Goal: Transaction & Acquisition: Purchase product/service

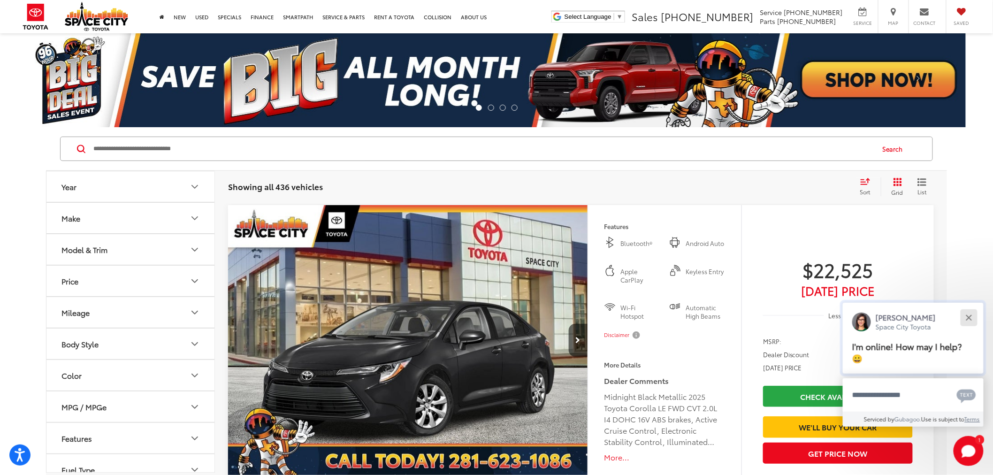
click at [975, 316] on button "Close" at bounding box center [969, 318] width 20 height 20
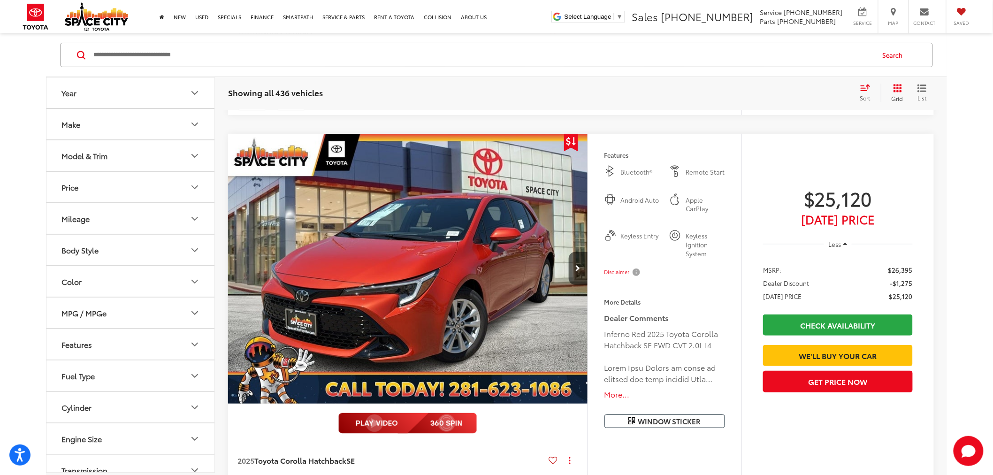
scroll to position [2921, 0]
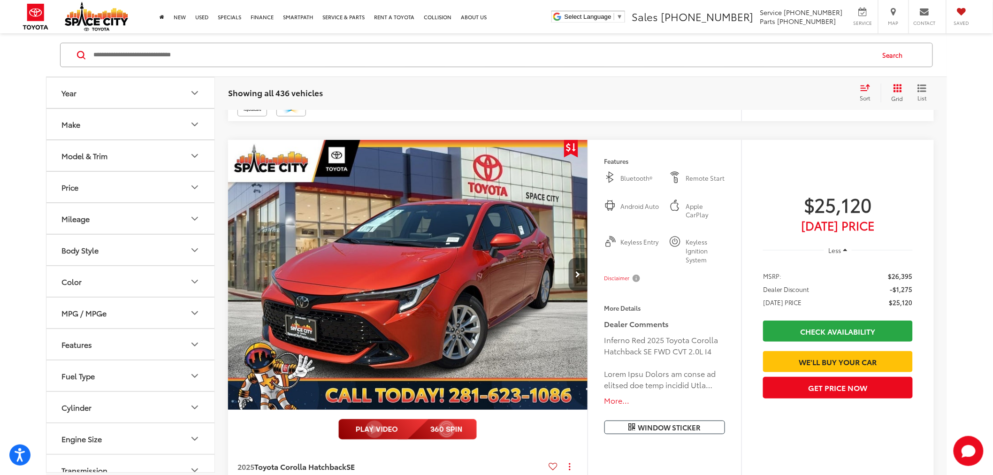
click at [576, 280] on button "Next image" at bounding box center [578, 274] width 19 height 33
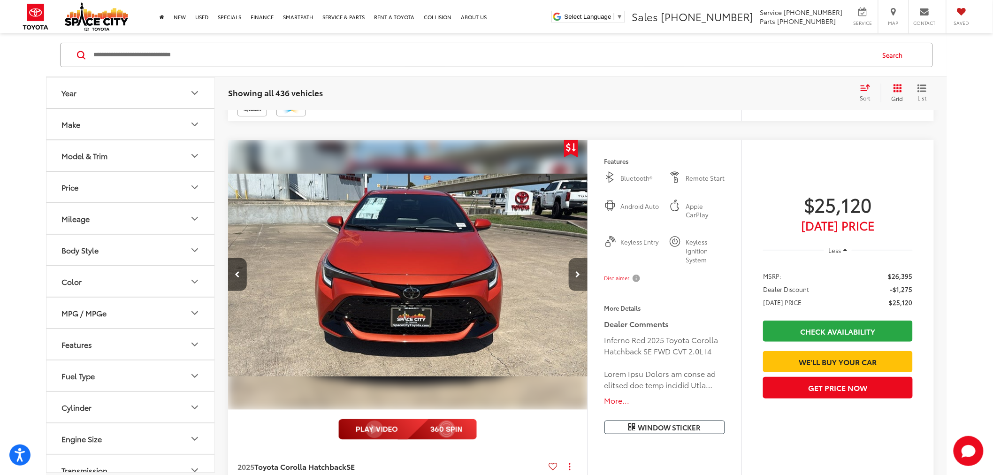
click at [576, 280] on button "Next image" at bounding box center [578, 274] width 19 height 33
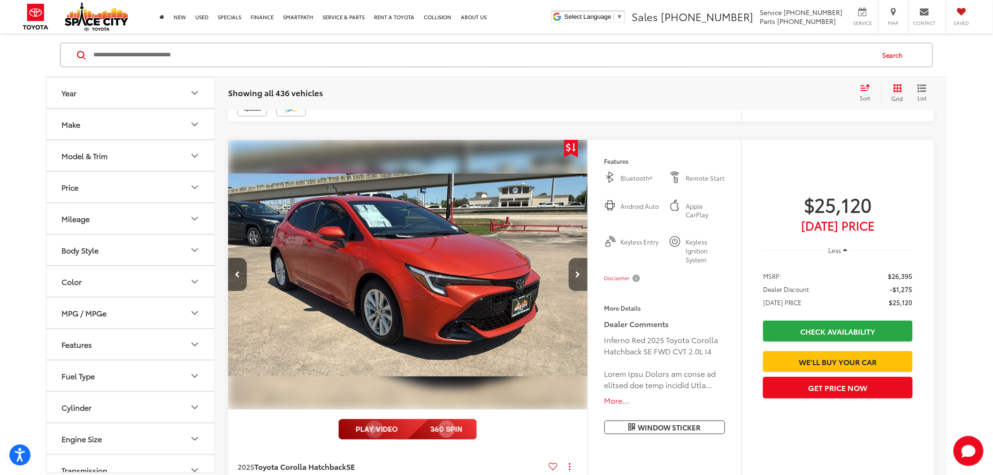
click at [576, 280] on button "Next image" at bounding box center [578, 274] width 19 height 33
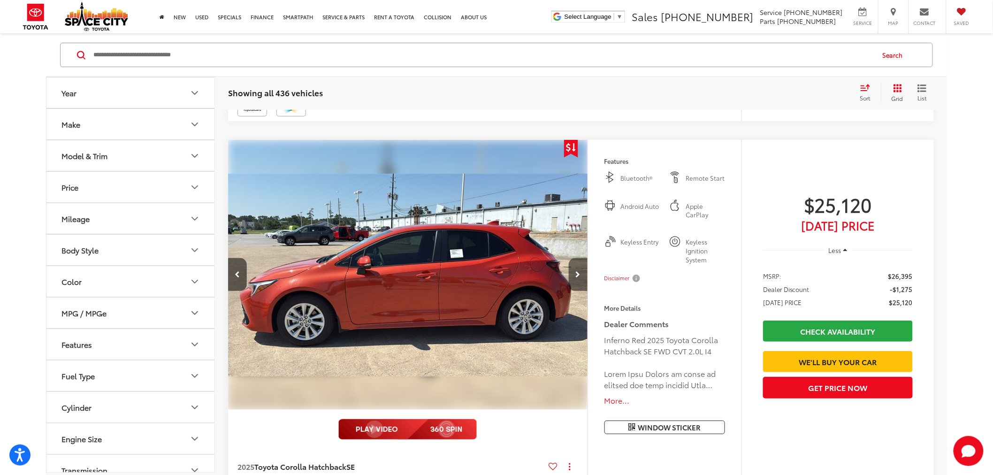
click at [576, 280] on button "Next image" at bounding box center [578, 274] width 19 height 33
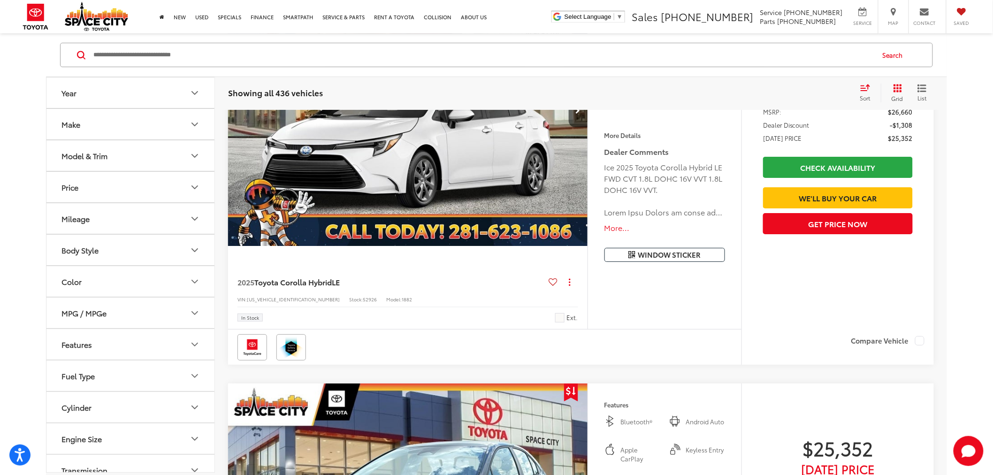
scroll to position [4538, 0]
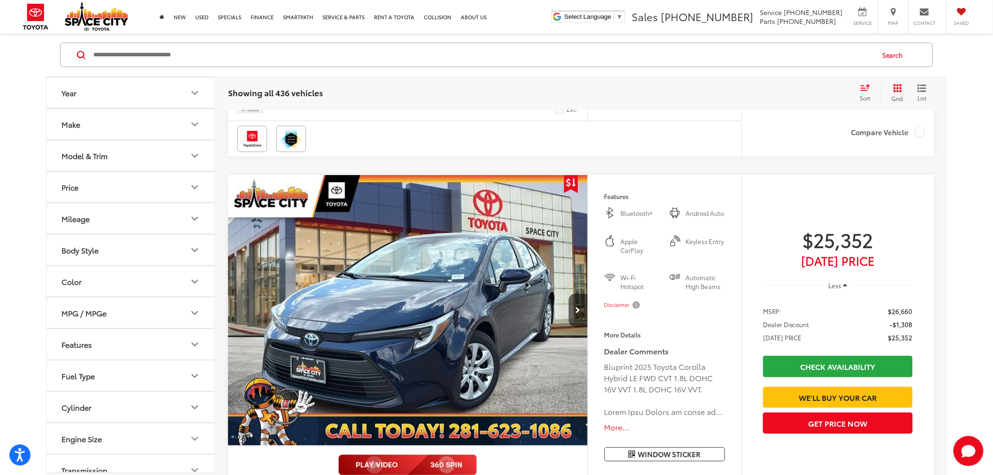
click at [177, 158] on button "Model & Trim" at bounding box center [130, 155] width 169 height 31
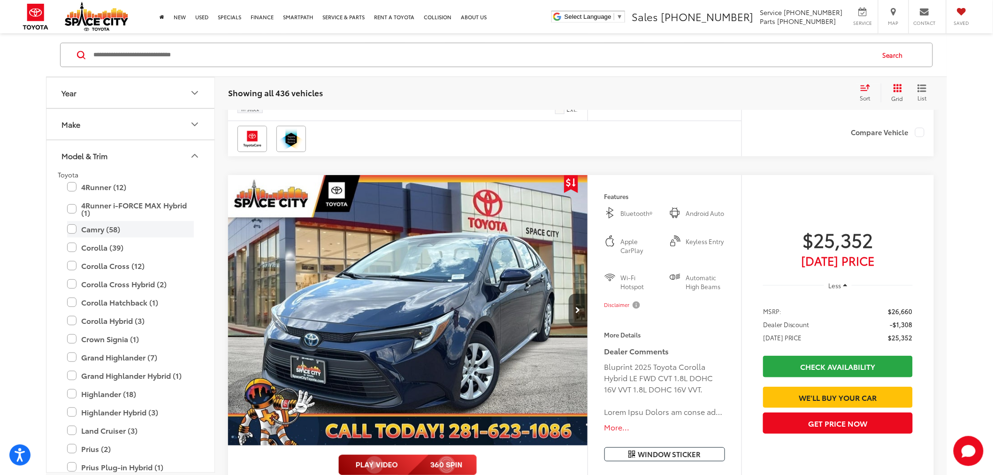
click at [83, 226] on label "Camry (58)" at bounding box center [130, 229] width 127 height 16
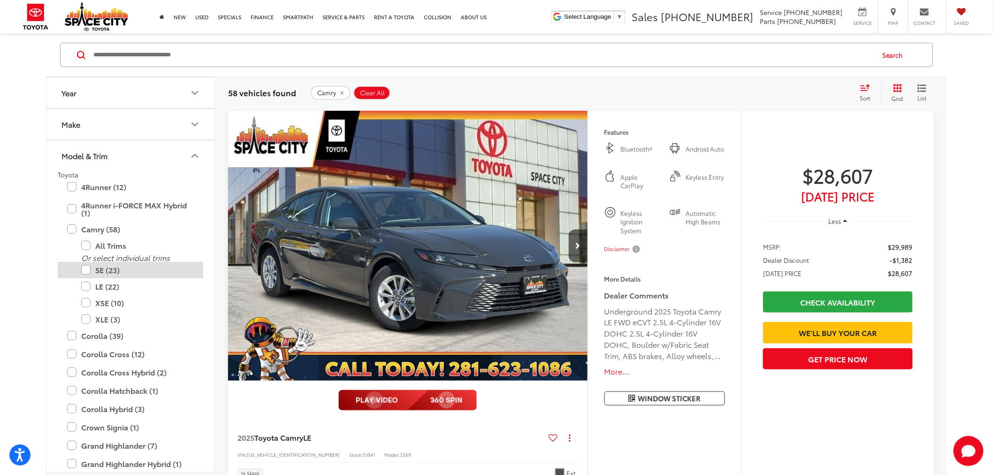
scroll to position [94, 0]
click at [90, 285] on label "LE (22)" at bounding box center [137, 286] width 113 height 16
click at [576, 251] on button "Next image" at bounding box center [578, 246] width 19 height 33
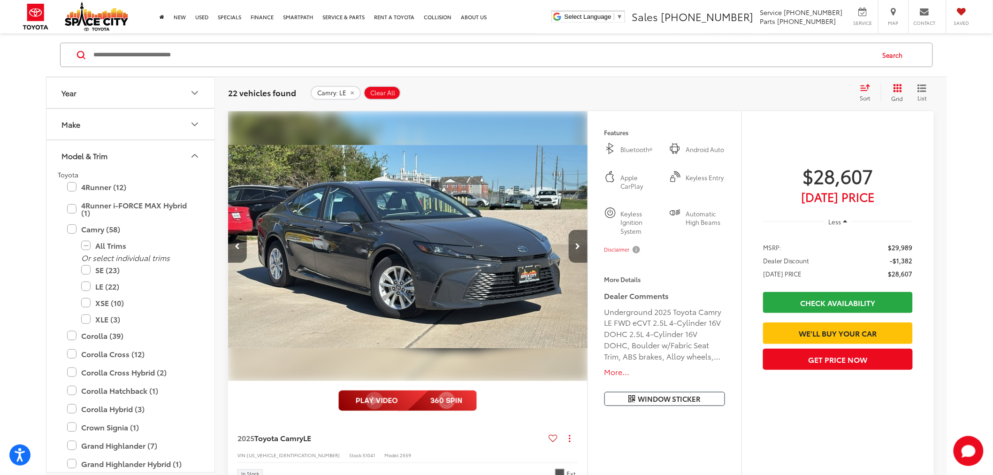
click at [576, 251] on button "Next image" at bounding box center [578, 246] width 19 height 33
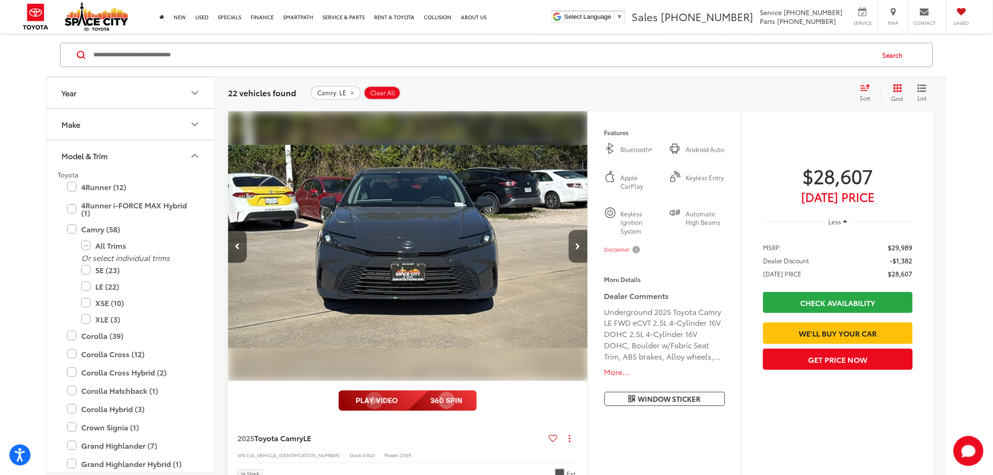
click at [576, 251] on button "Next image" at bounding box center [578, 246] width 19 height 33
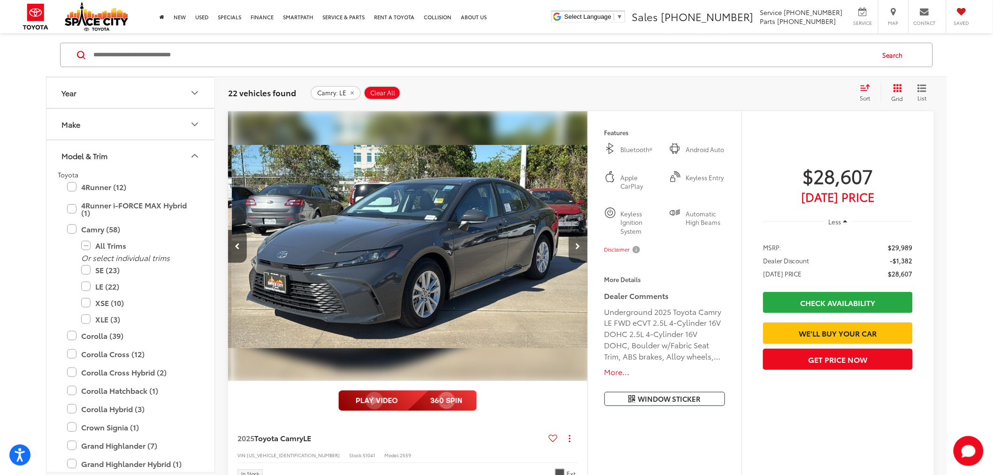
click at [576, 251] on button "Next image" at bounding box center [578, 246] width 19 height 33
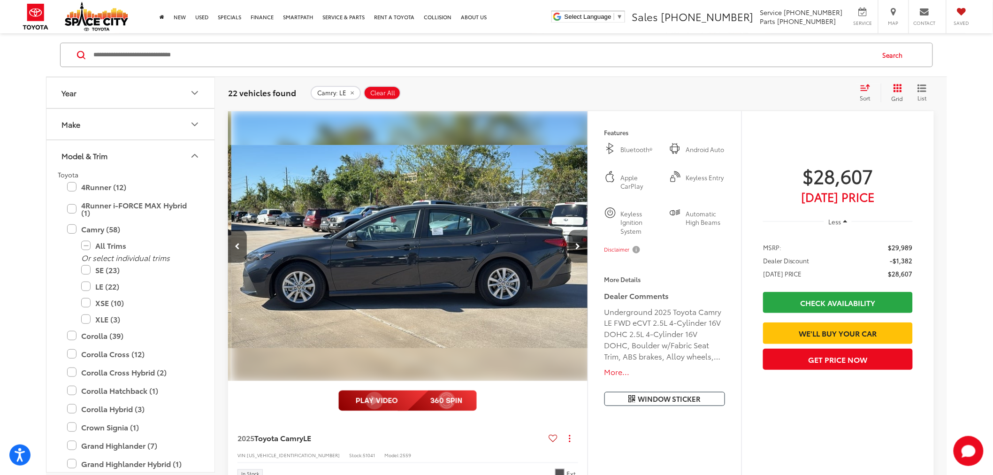
click at [576, 251] on button "Next image" at bounding box center [578, 246] width 19 height 33
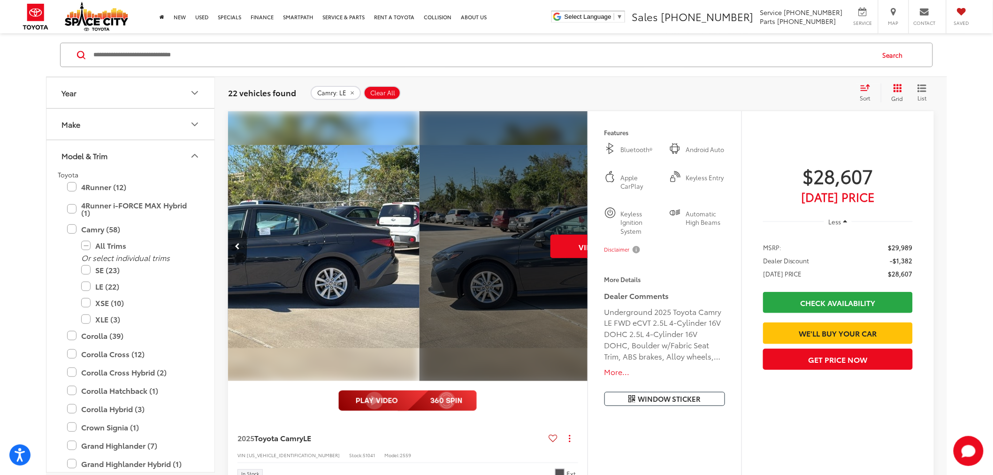
click at [576, 251] on div "View More" at bounding box center [600, 246] width 361 height 271
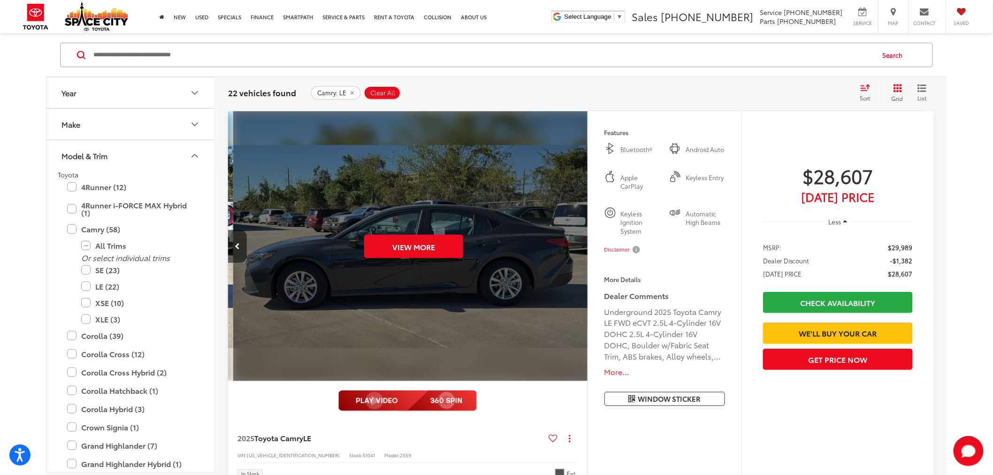
scroll to position [0, 1805]
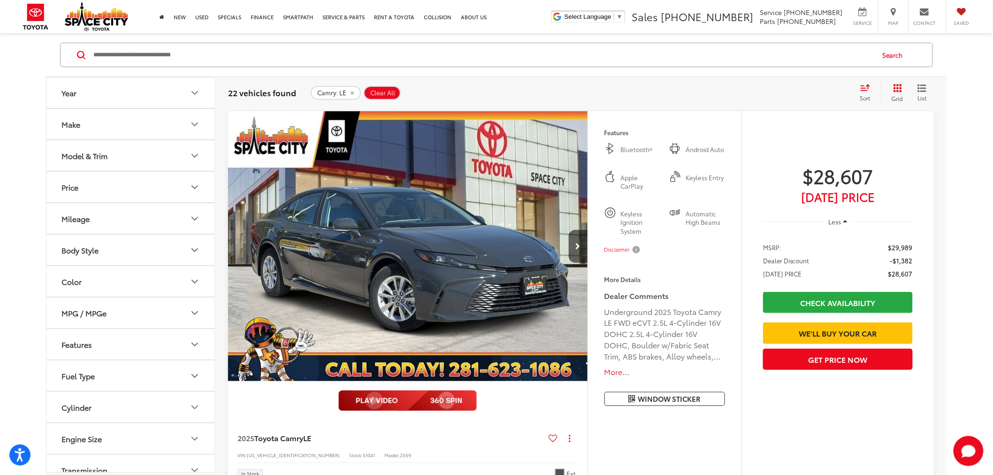
click at [102, 154] on div "Model & Trim" at bounding box center [85, 155] width 46 height 9
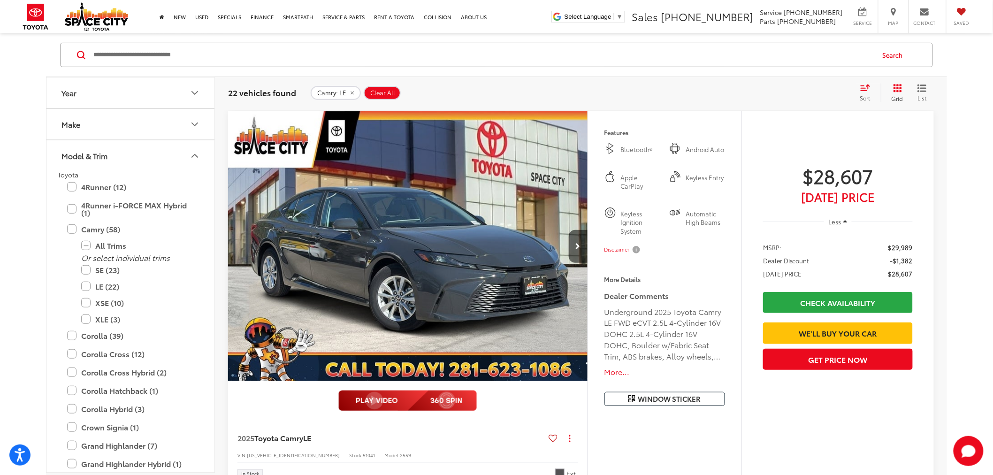
click at [88, 287] on label "LE (22)" at bounding box center [137, 286] width 113 height 16
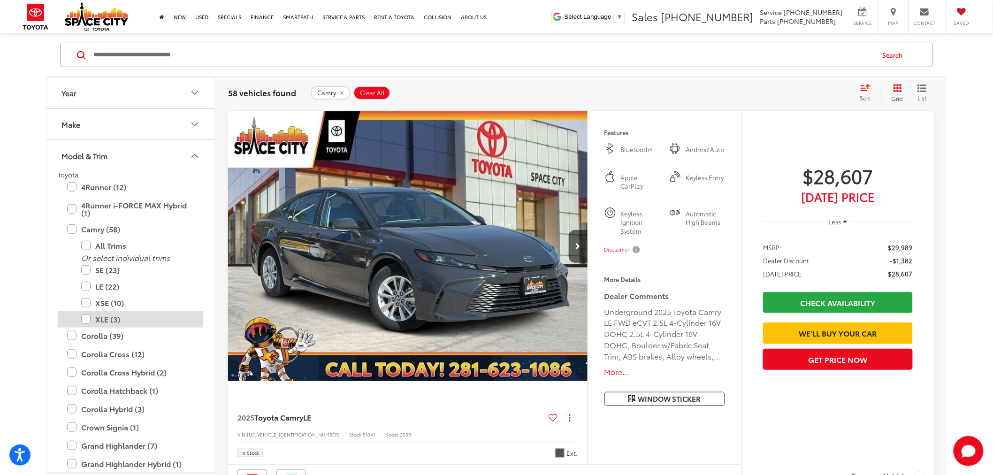
click at [91, 317] on label "XLE (3)" at bounding box center [137, 319] width 113 height 16
click at [88, 303] on label "XSE (10)" at bounding box center [137, 303] width 113 height 16
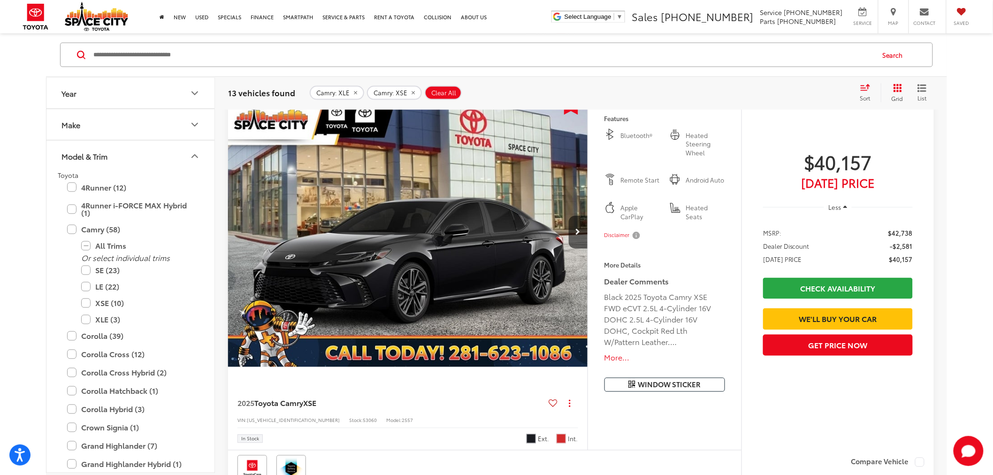
scroll to position [563, 0]
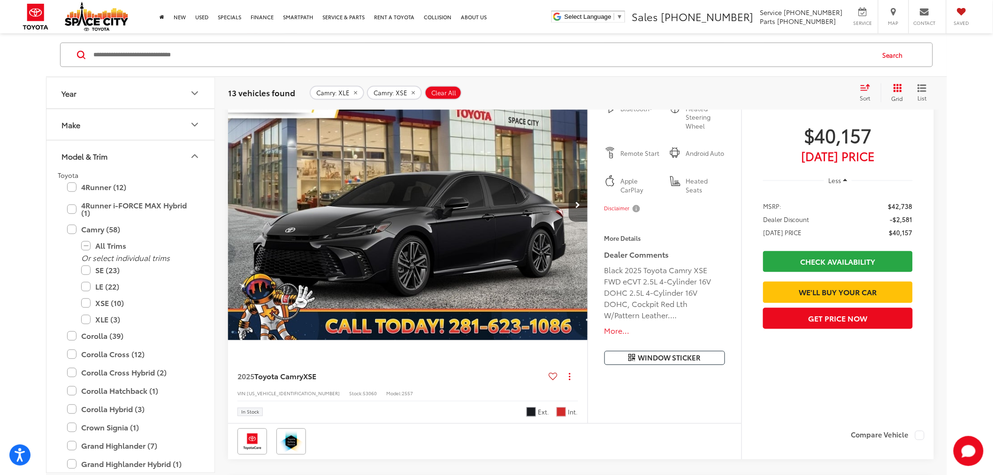
click at [579, 202] on icon "Next image" at bounding box center [578, 205] width 5 height 7
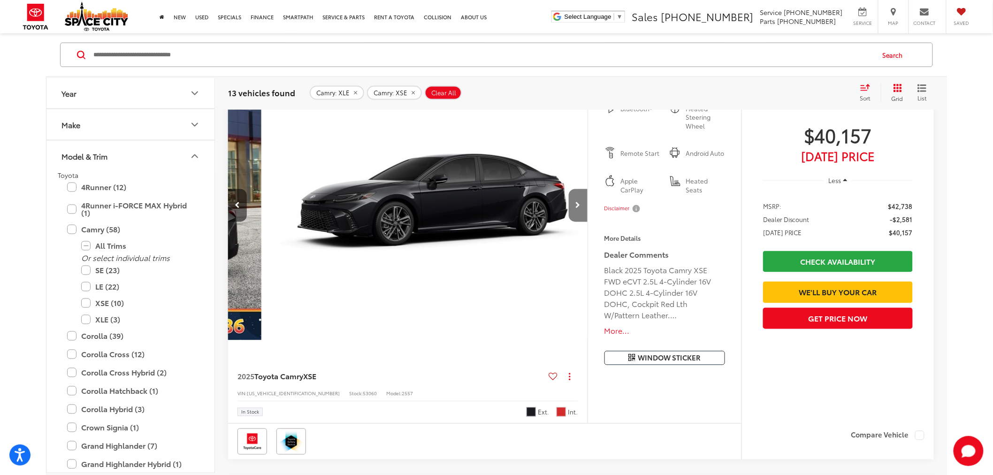
scroll to position [0, 361]
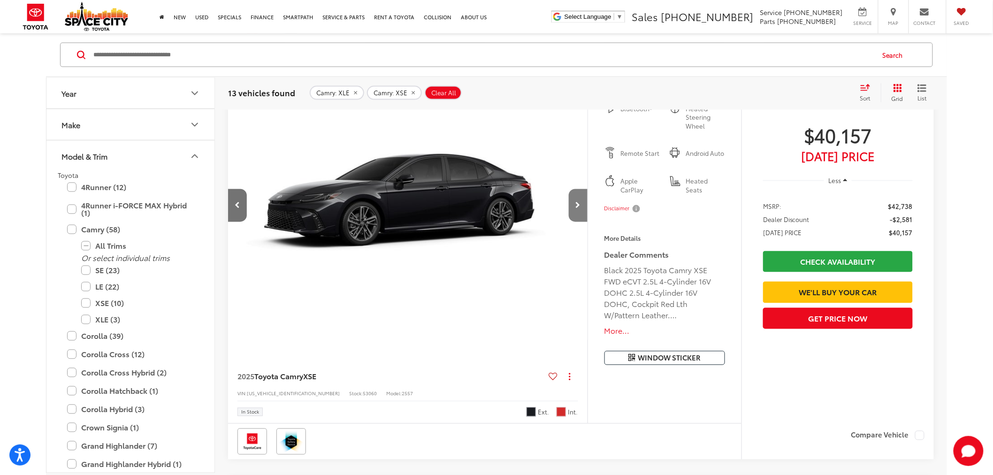
click at [579, 202] on icon "Next image" at bounding box center [578, 205] width 5 height 7
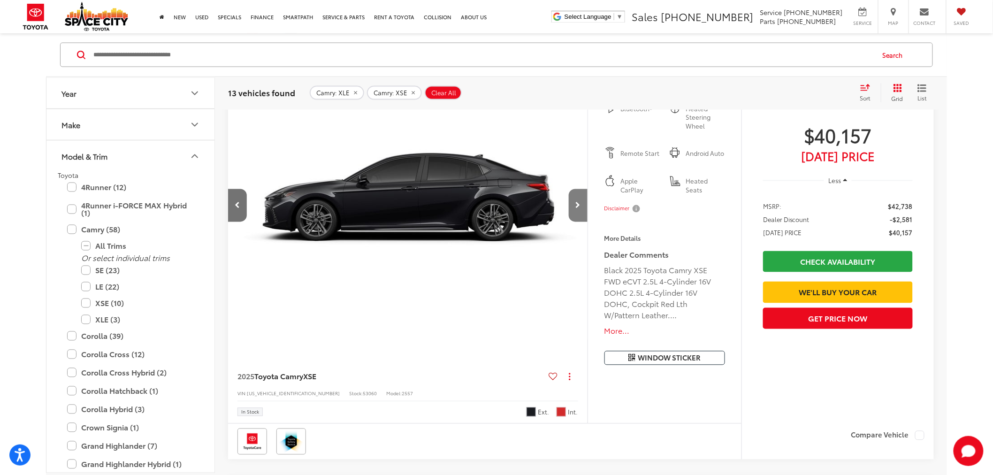
click at [579, 202] on icon "Next image" at bounding box center [578, 205] width 5 height 7
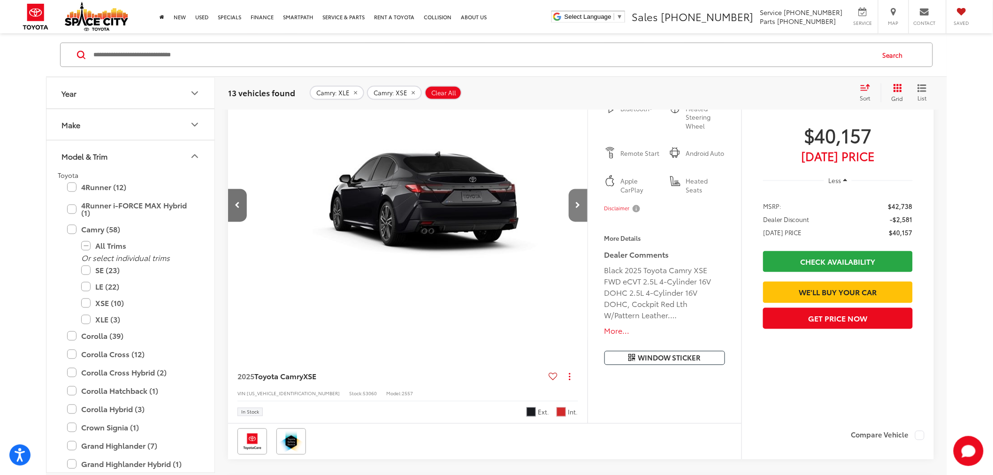
click at [579, 202] on icon "Next image" at bounding box center [578, 205] width 5 height 7
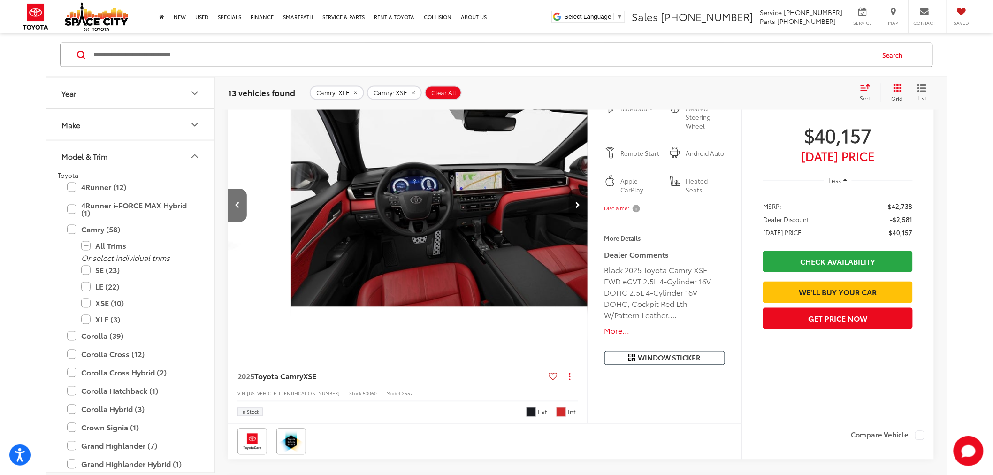
scroll to position [0, 1444]
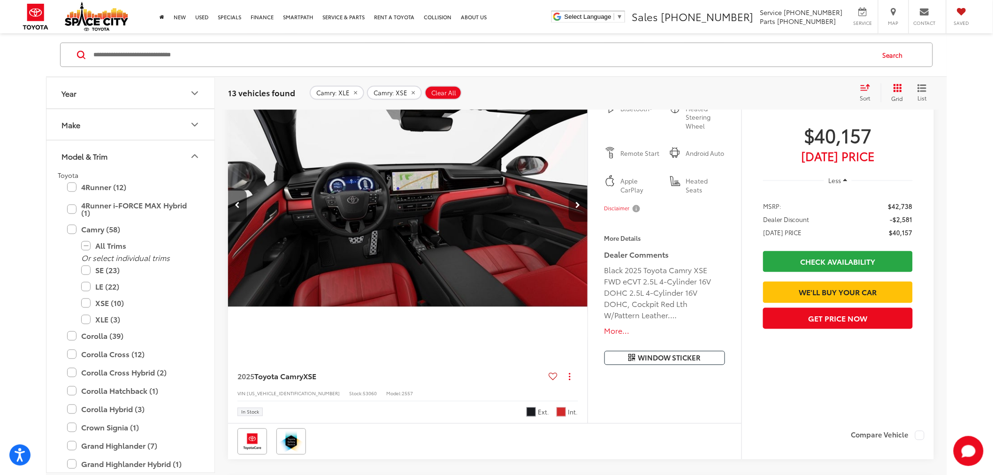
click at [579, 202] on icon "Next image" at bounding box center [578, 205] width 5 height 7
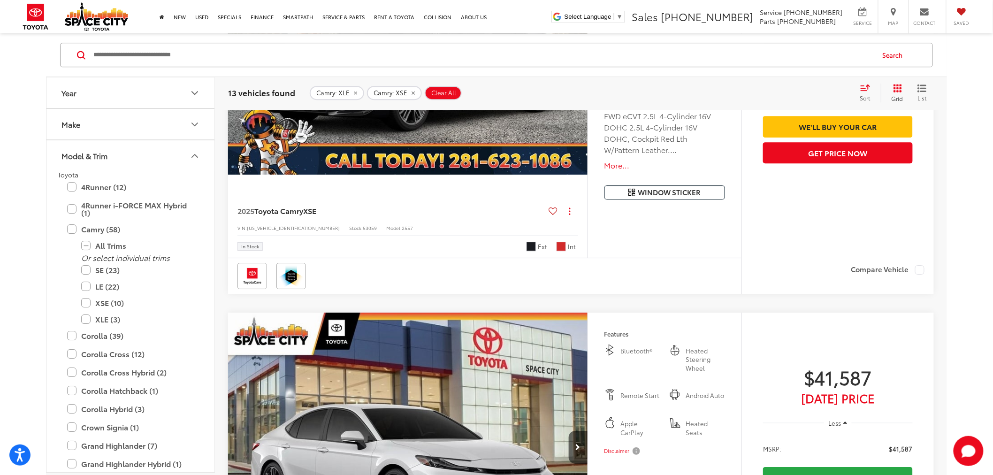
scroll to position [1398, 0]
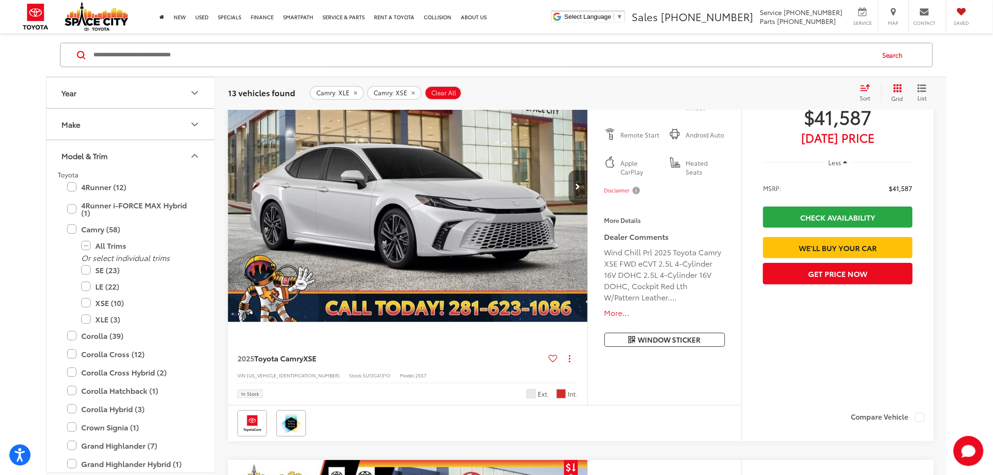
click at [572, 188] on button "Next image" at bounding box center [578, 186] width 19 height 33
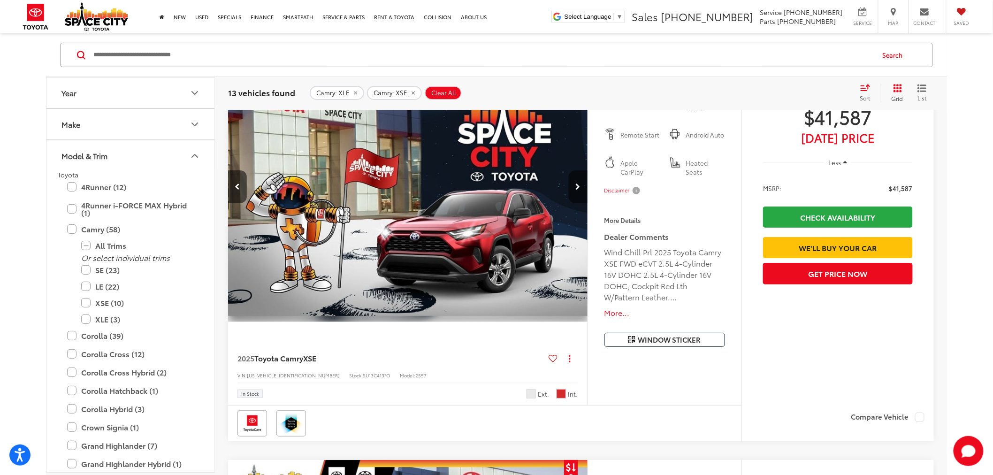
click at [572, 188] on button "Next image" at bounding box center [578, 186] width 19 height 33
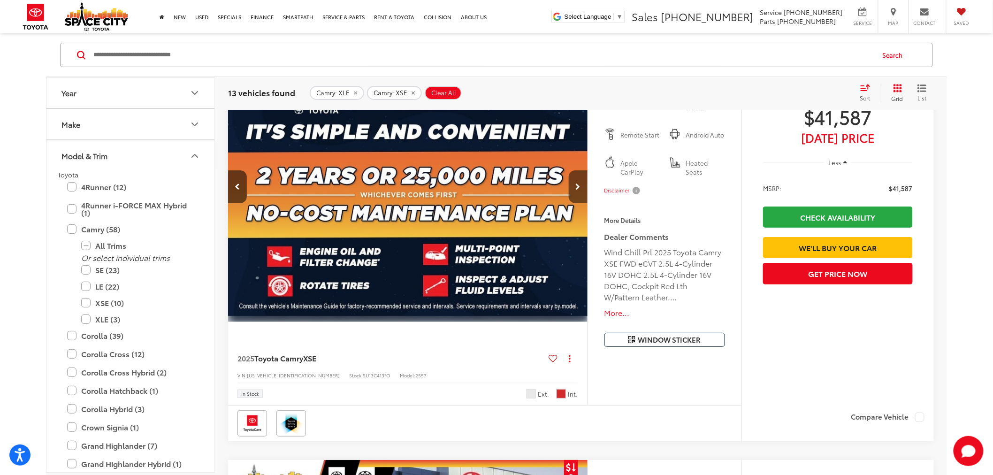
click at [572, 188] on button "Next image" at bounding box center [578, 186] width 19 height 33
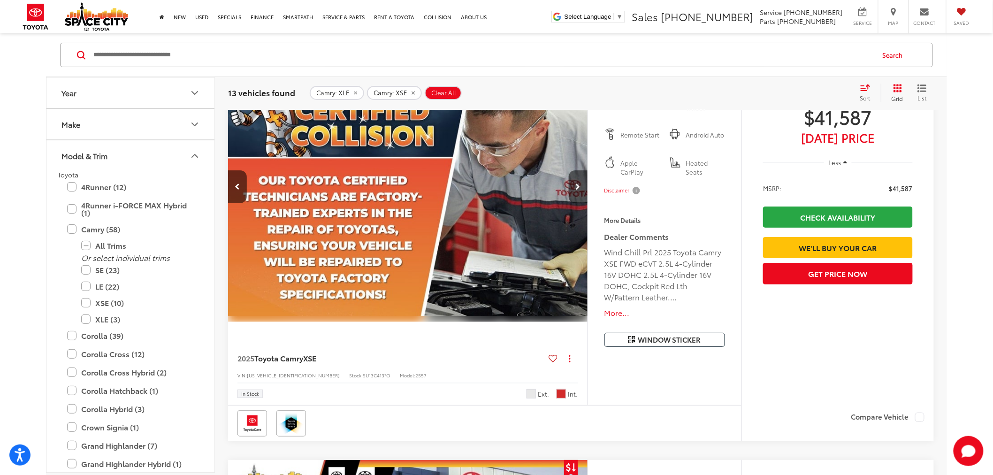
click at [572, 188] on button "Next image" at bounding box center [578, 186] width 19 height 33
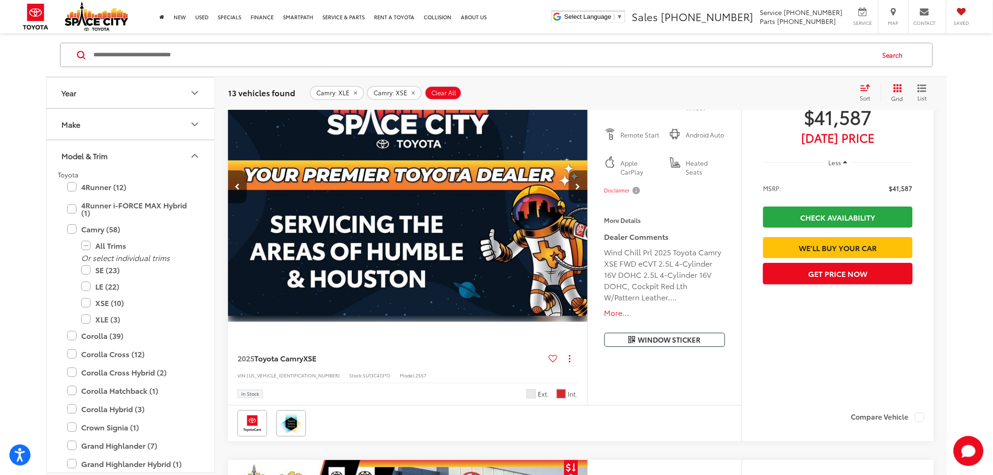
click at [572, 188] on button "Next image" at bounding box center [578, 186] width 19 height 33
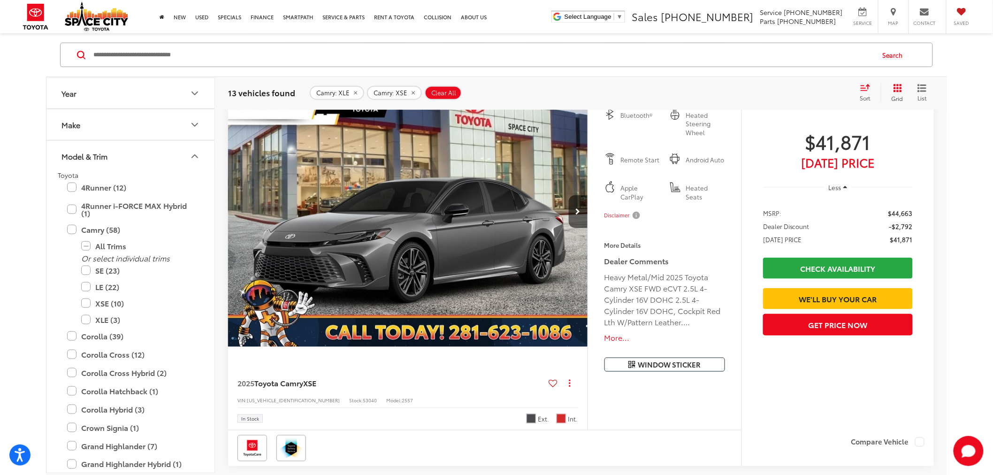
scroll to position [1815, 0]
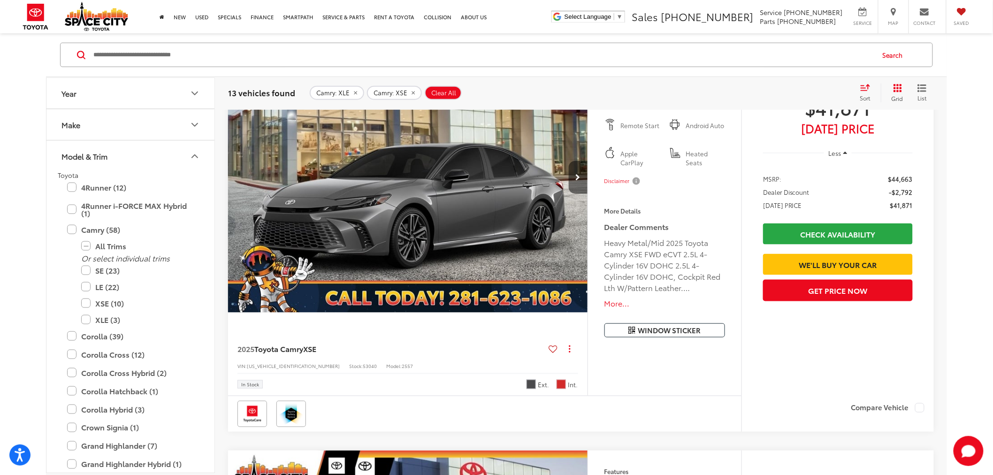
click at [581, 177] on button "Next image" at bounding box center [578, 177] width 19 height 33
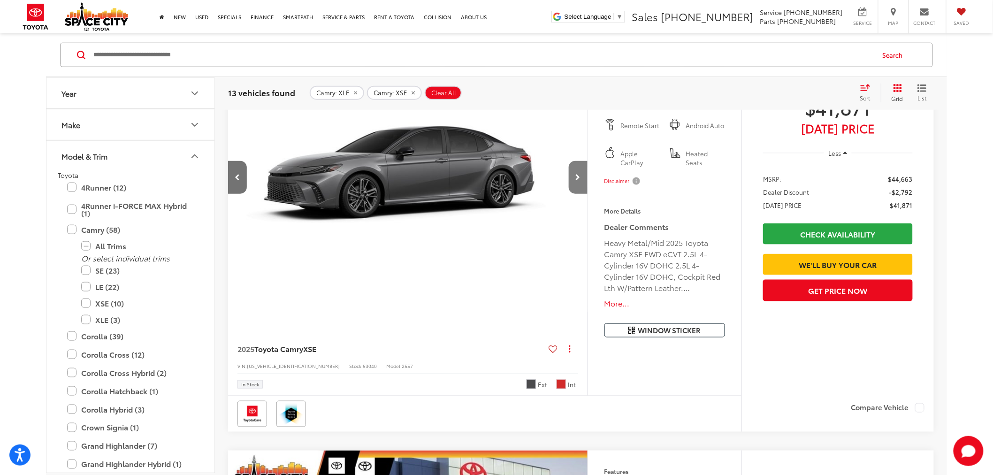
click at [581, 177] on button "Next image" at bounding box center [578, 177] width 19 height 33
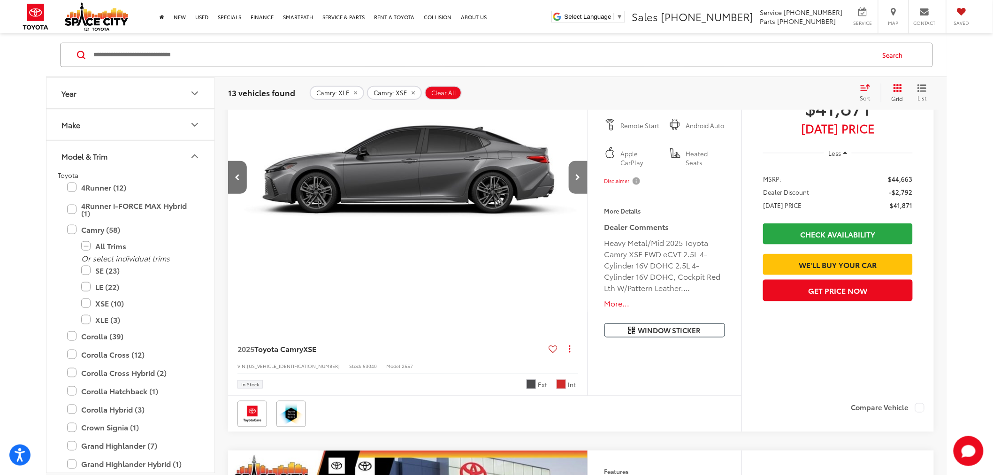
click at [581, 177] on button "Next image" at bounding box center [578, 177] width 19 height 33
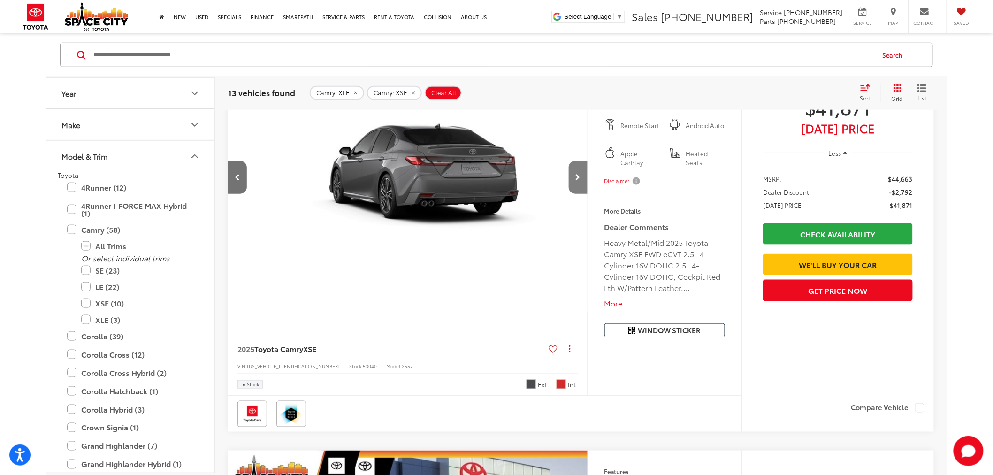
click at [581, 177] on button "Next image" at bounding box center [578, 177] width 19 height 33
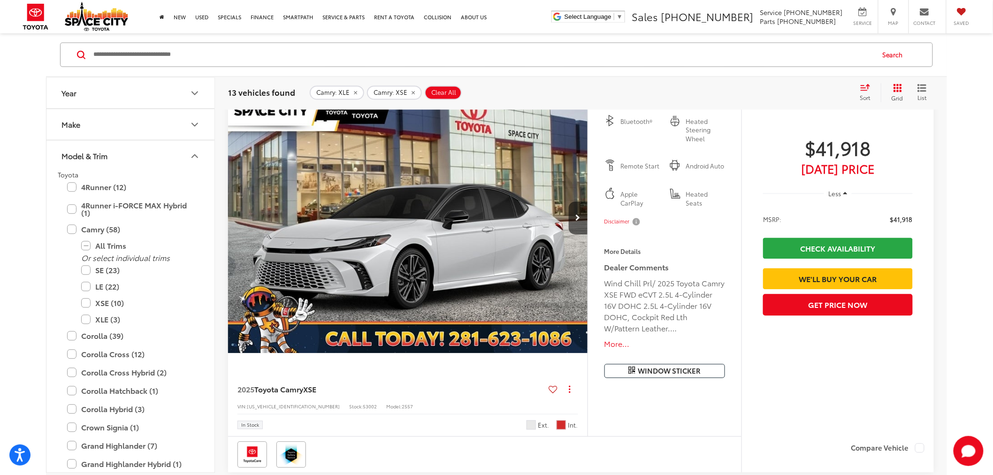
scroll to position [2180, 0]
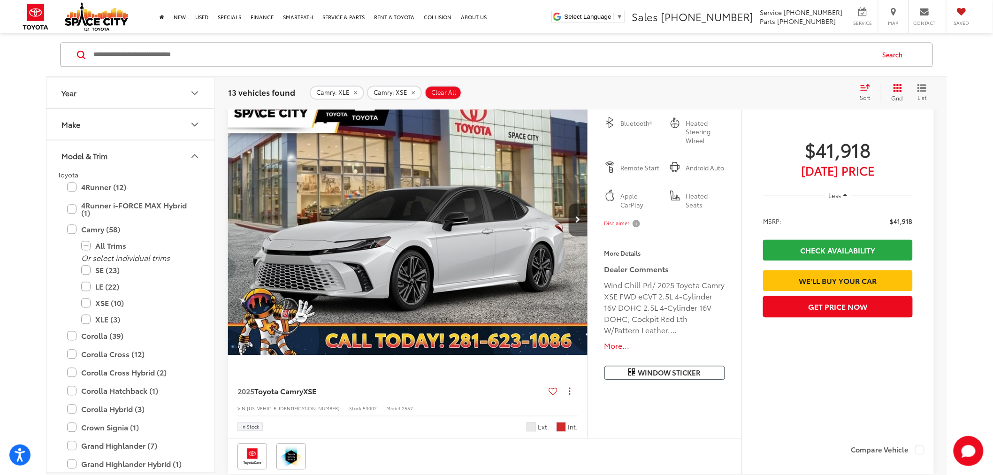
click at [576, 217] on icon "Next image" at bounding box center [578, 220] width 5 height 7
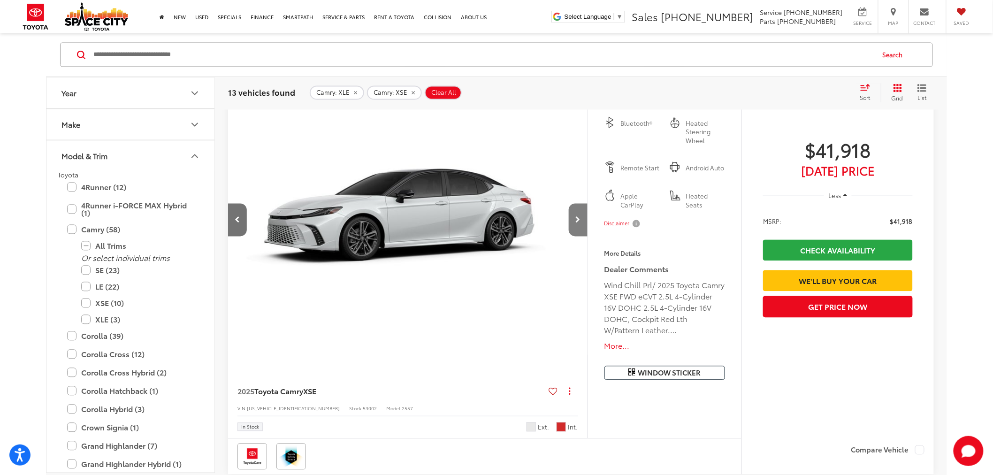
click at [576, 217] on icon "Next image" at bounding box center [578, 220] width 5 height 7
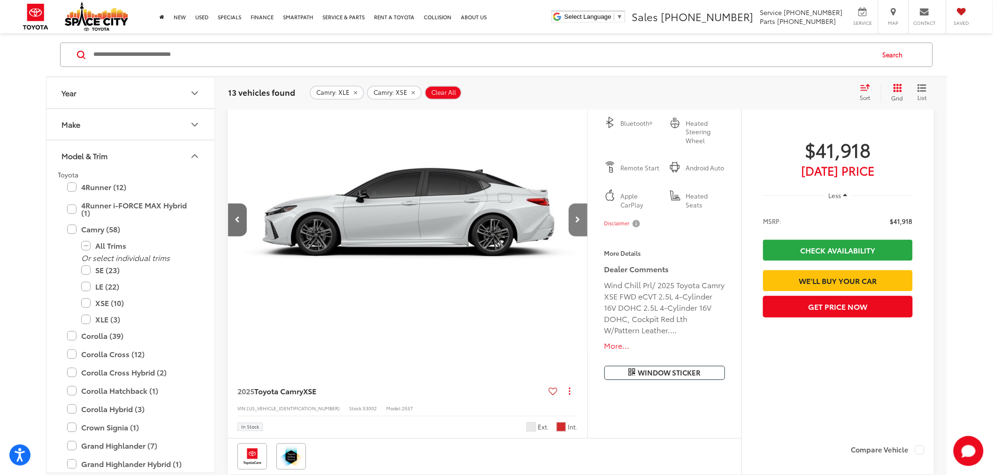
click at [576, 217] on icon "Next image" at bounding box center [578, 220] width 5 height 7
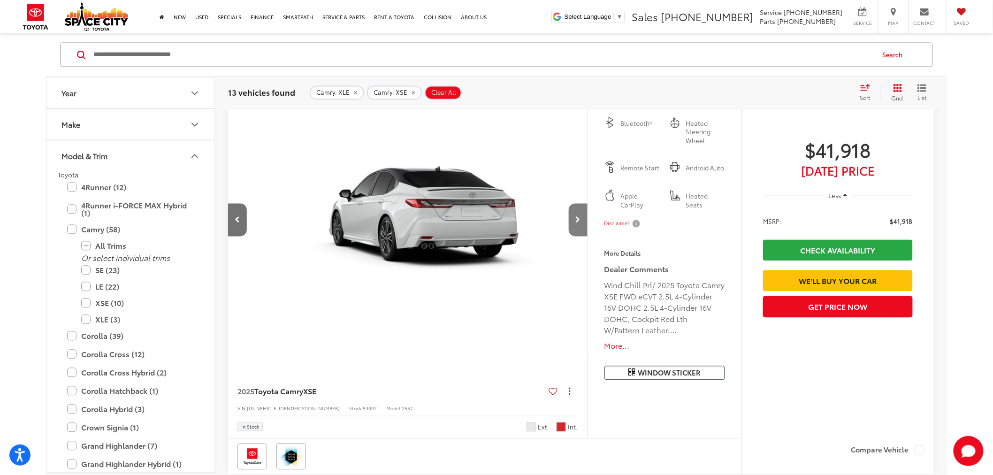
click at [576, 217] on icon "Next image" at bounding box center [578, 220] width 5 height 7
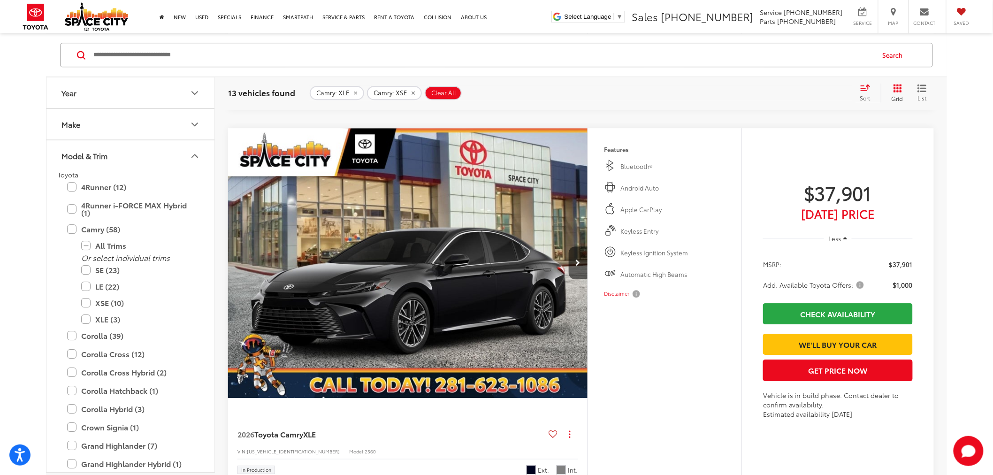
scroll to position [2598, 0]
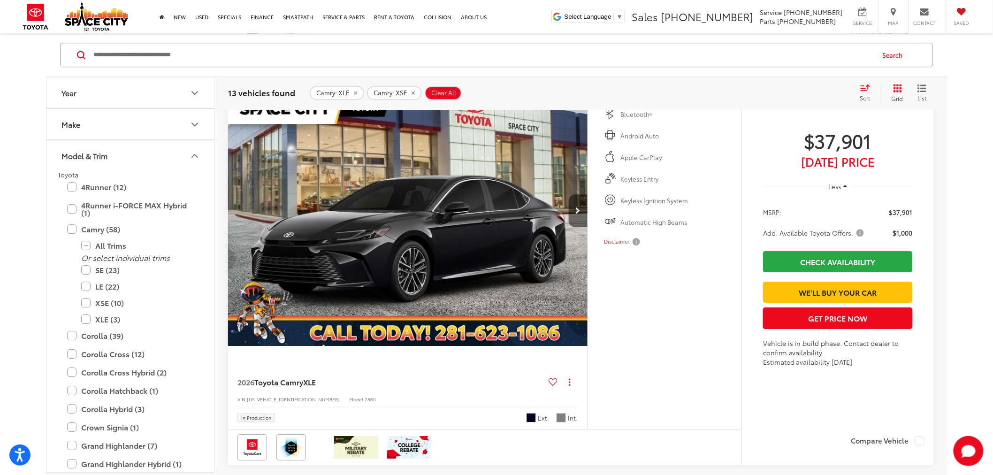
click at [580, 209] on icon "Next image" at bounding box center [578, 211] width 5 height 7
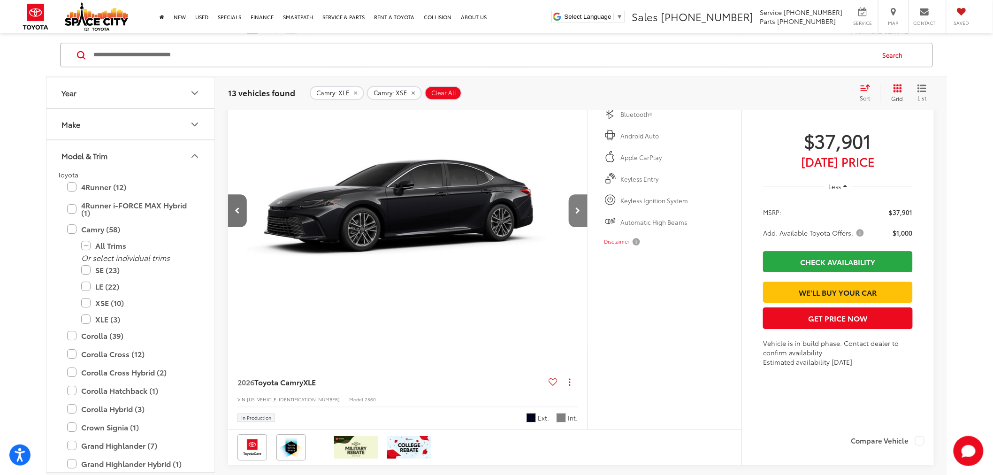
click at [580, 209] on icon "Next image" at bounding box center [578, 211] width 5 height 7
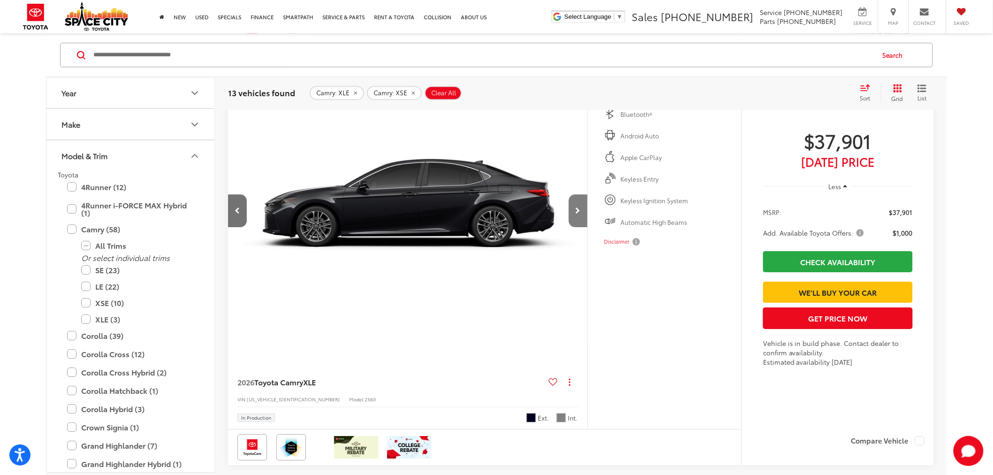
click at [580, 209] on icon "Next image" at bounding box center [578, 211] width 5 height 7
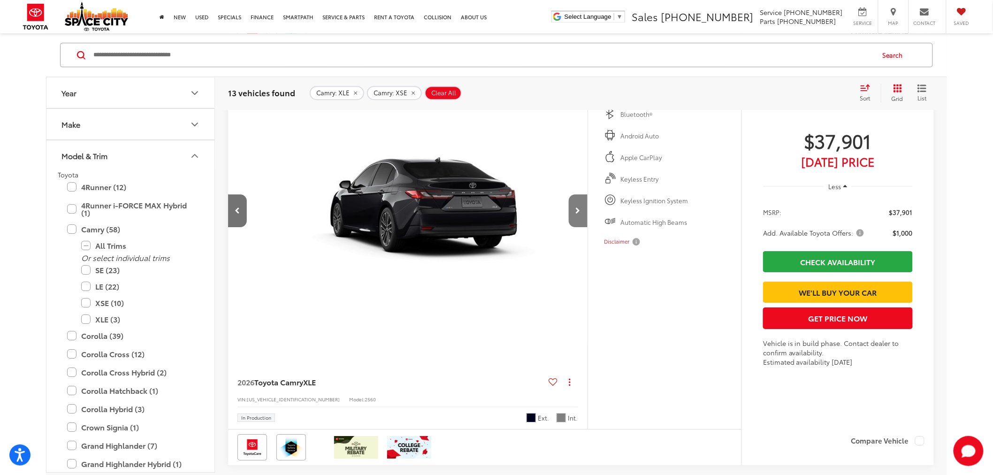
click at [580, 209] on icon "Next image" at bounding box center [578, 211] width 5 height 7
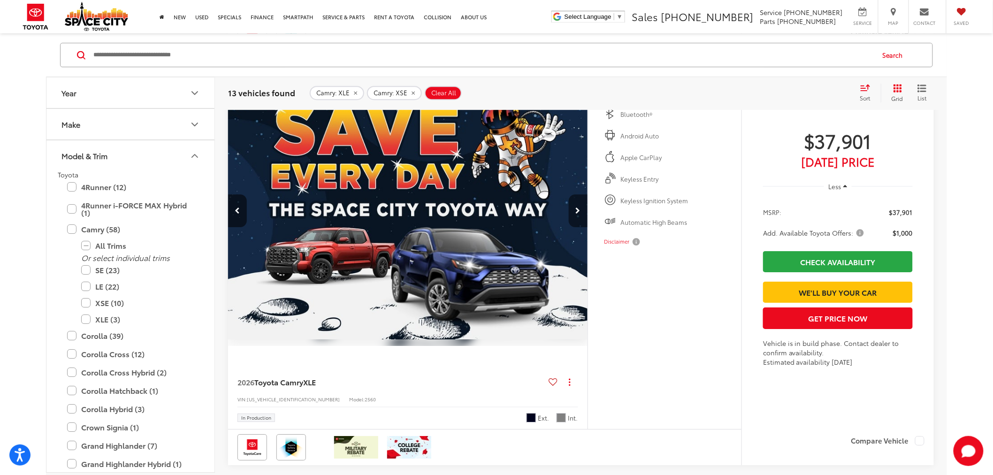
click at [580, 209] on icon "Next image" at bounding box center [578, 211] width 5 height 7
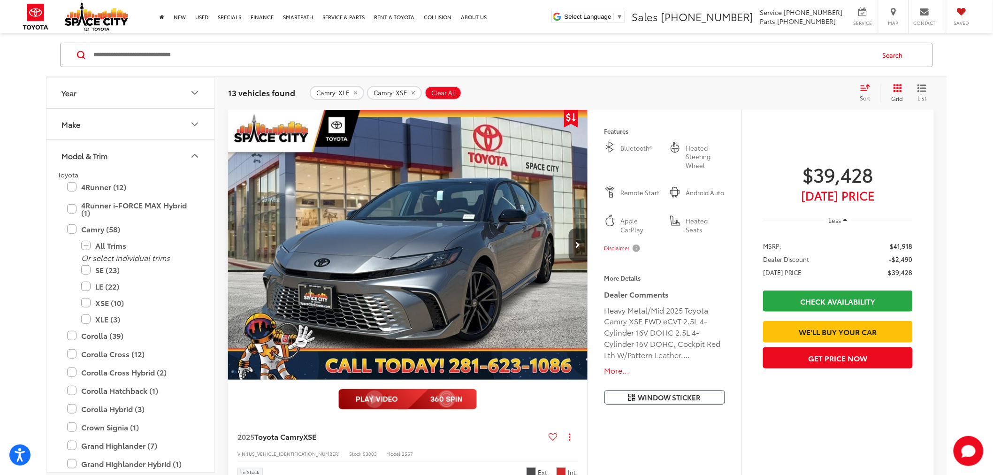
scroll to position [0, 0]
